Goal: Task Accomplishment & Management: Use online tool/utility

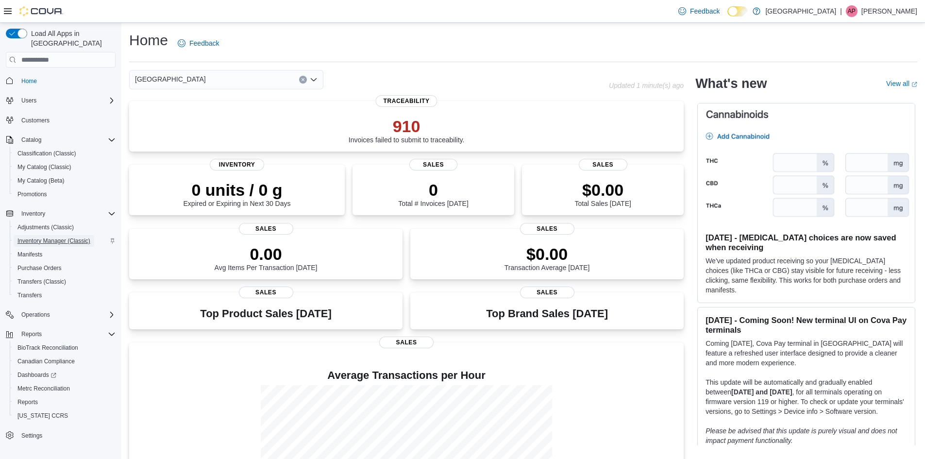
click at [82, 237] on span "Inventory Manager (Classic)" at bounding box center [53, 241] width 73 height 8
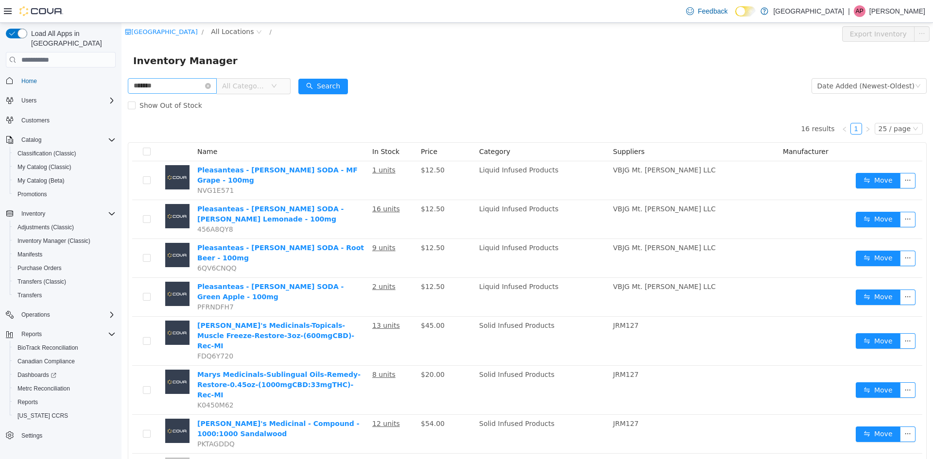
click at [167, 86] on input "******" at bounding box center [172, 86] width 89 height 16
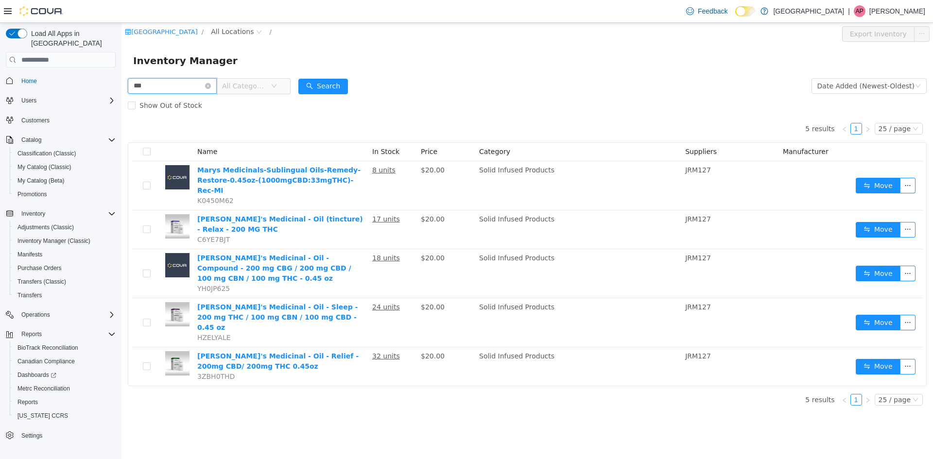
click at [171, 82] on input "***" at bounding box center [172, 86] width 89 height 16
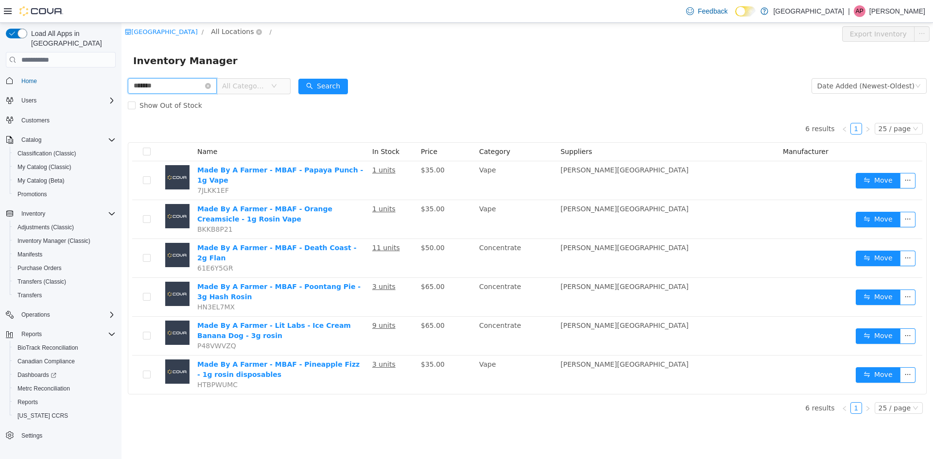
type input "******"
click at [211, 33] on span "All Locations" at bounding box center [232, 31] width 43 height 11
click at [233, 91] on div "All Locations [STREET_ADDRESS]" at bounding box center [238, 67] width 97 height 55
click at [235, 86] on span "[STREET_ADDRESS]" at bounding box center [249, 84] width 68 height 8
click at [305, 33] on div "All Rooms" at bounding box center [322, 33] width 34 height 15
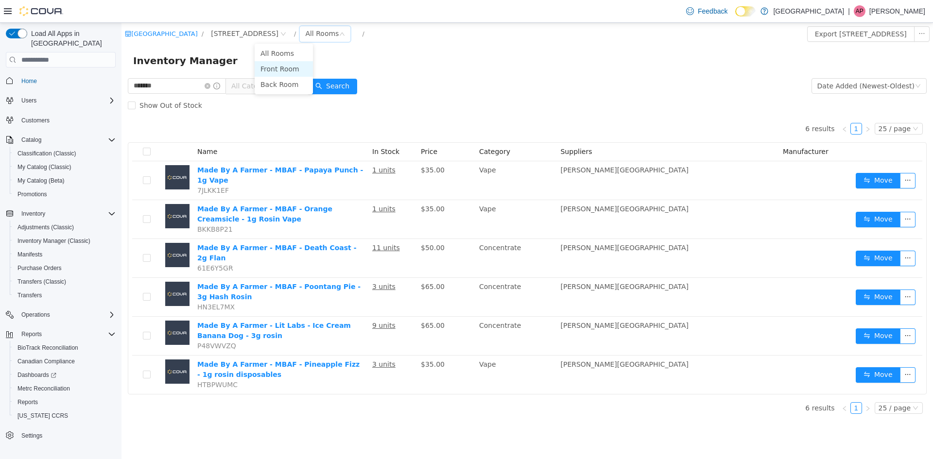
click at [284, 68] on li "Front Room" at bounding box center [284, 69] width 58 height 16
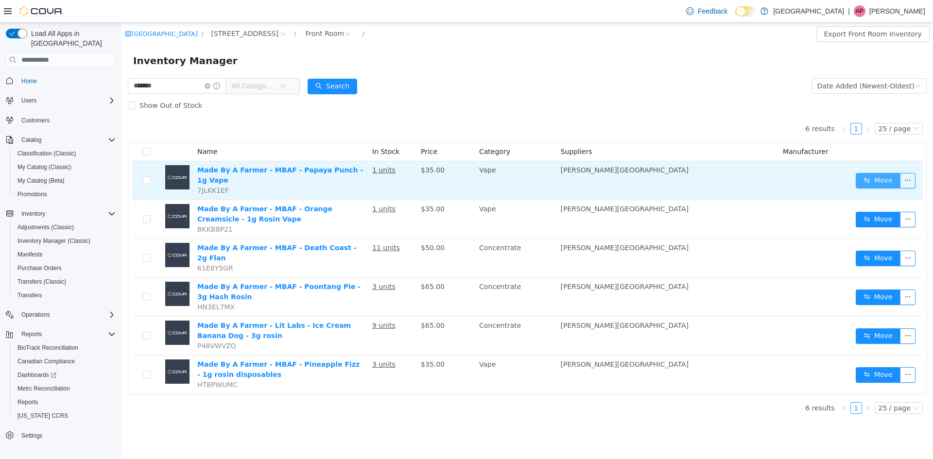
click at [874, 175] on button "Move" at bounding box center [878, 181] width 45 height 16
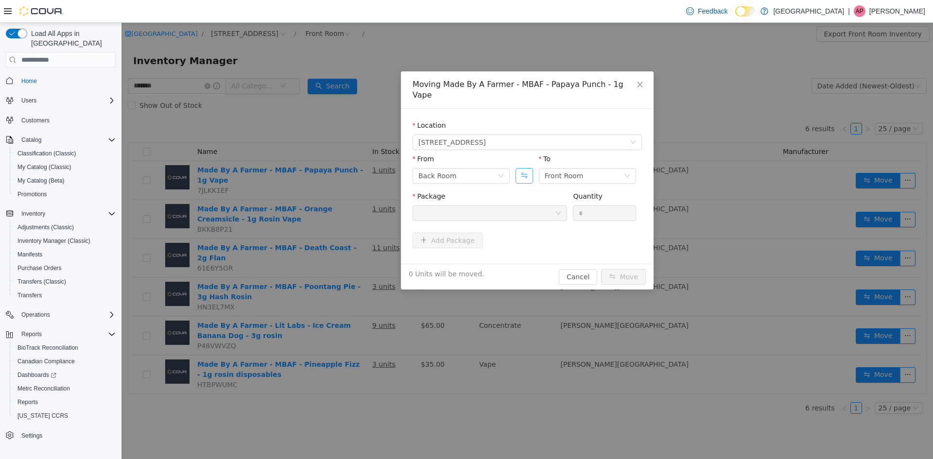
click at [523, 168] on button "Swap" at bounding box center [523, 176] width 17 height 16
click at [524, 206] on div at bounding box center [486, 213] width 137 height 15
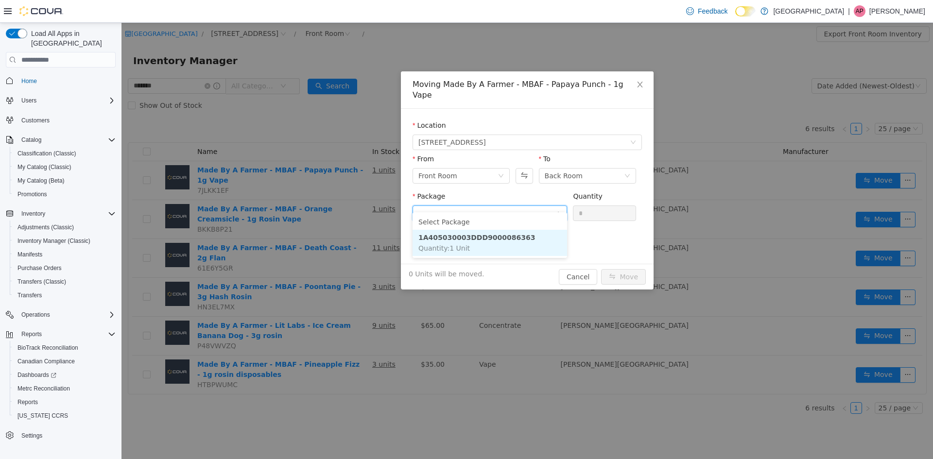
click at [512, 234] on strong "1A405030003DDD9000086363" at bounding box center [476, 238] width 117 height 8
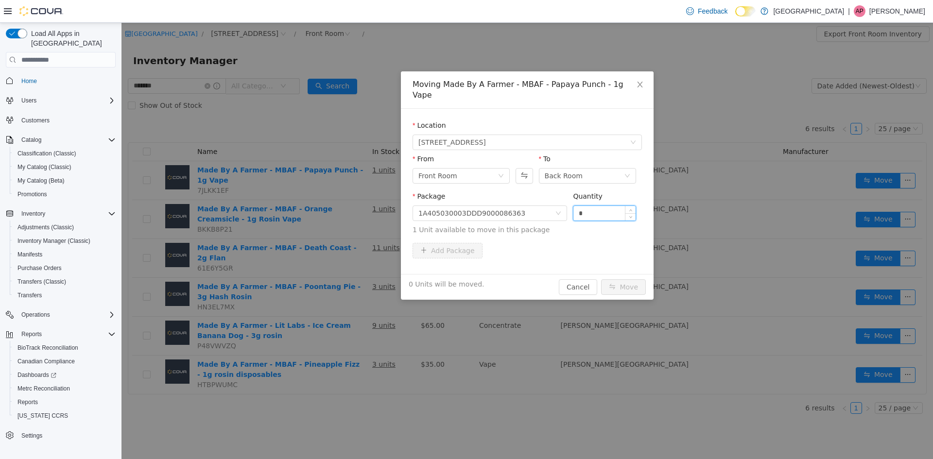
click at [587, 206] on input "*" at bounding box center [604, 213] width 62 height 15
type input "*"
click at [601, 279] on button "Move" at bounding box center [623, 287] width 45 height 16
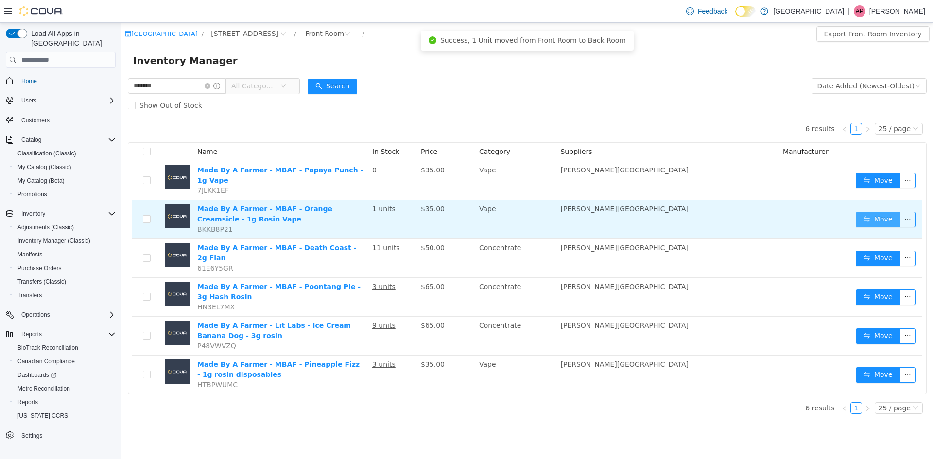
click at [876, 215] on button "Move" at bounding box center [878, 220] width 45 height 16
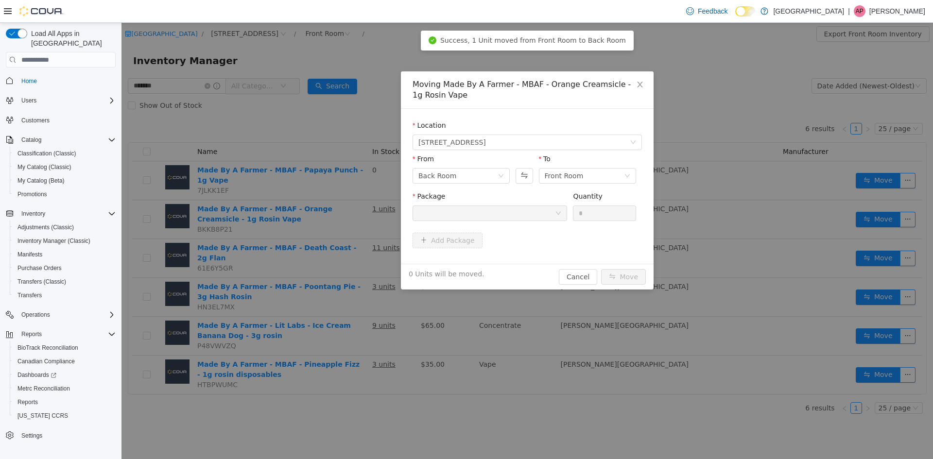
click at [514, 175] on div "From Back Room To Front Room" at bounding box center [526, 171] width 229 height 34
click at [518, 181] on button "Swap" at bounding box center [523, 176] width 17 height 16
click at [498, 213] on div at bounding box center [486, 213] width 137 height 15
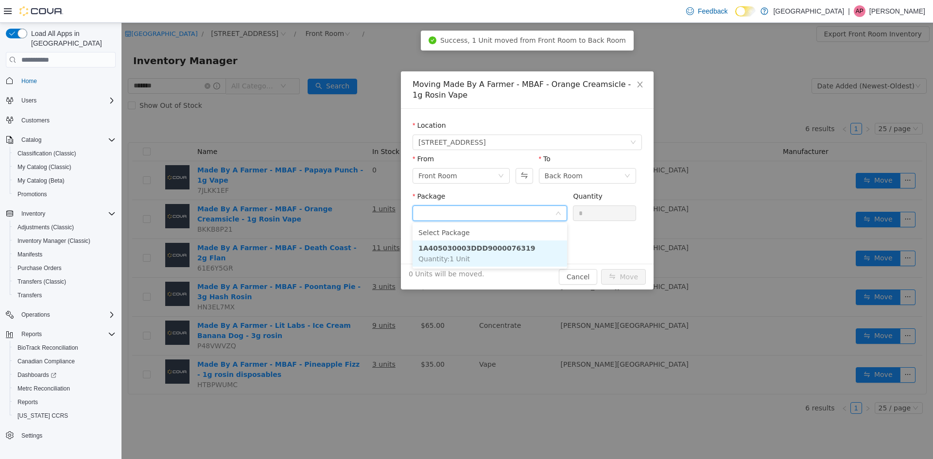
click at [493, 247] on strong "1A405030003DDD9000076319" at bounding box center [476, 248] width 117 height 8
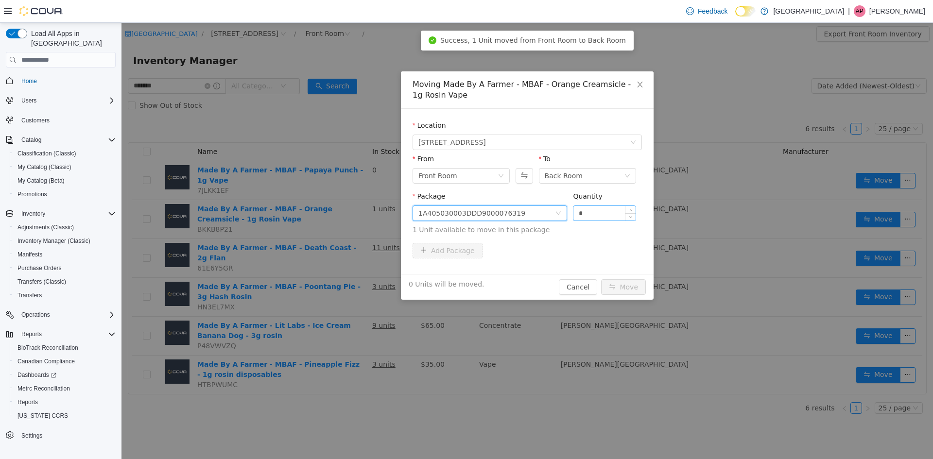
click at [598, 218] on input "*" at bounding box center [604, 213] width 62 height 15
type input "*"
click at [601, 279] on button "Move" at bounding box center [623, 287] width 45 height 16
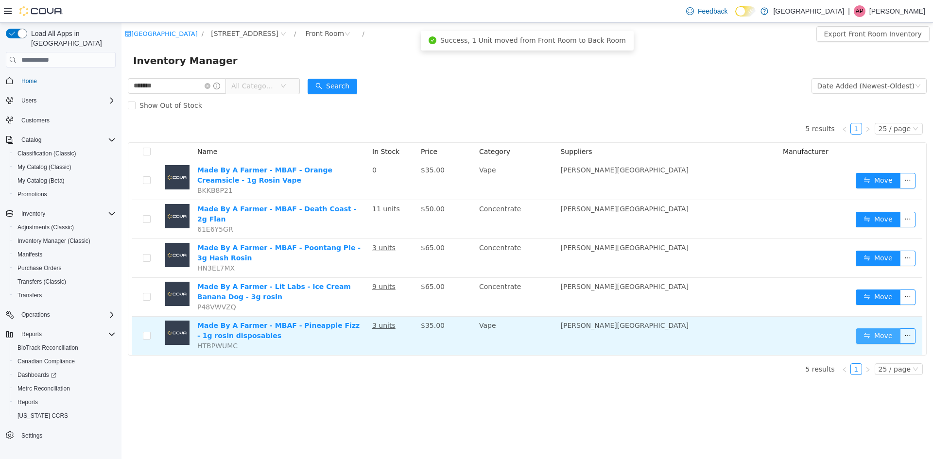
click at [887, 333] on button "Move" at bounding box center [878, 336] width 45 height 16
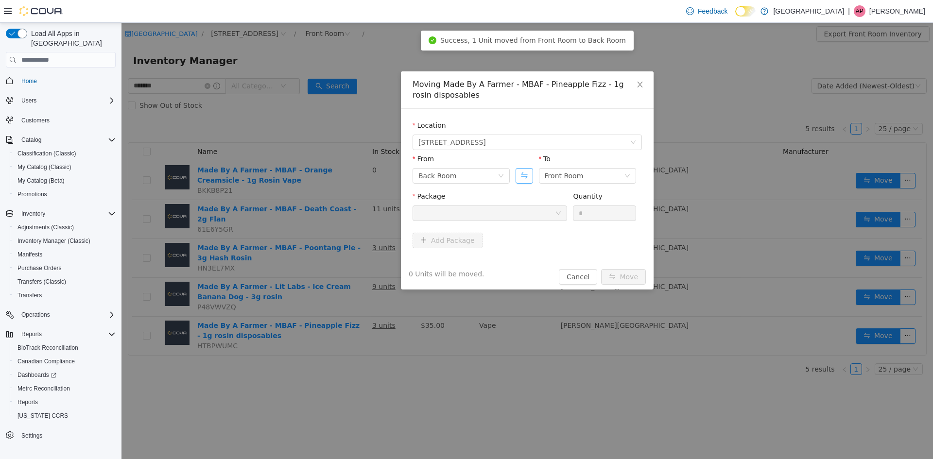
click at [522, 172] on button "Swap" at bounding box center [523, 176] width 17 height 16
click at [497, 214] on div at bounding box center [486, 213] width 137 height 15
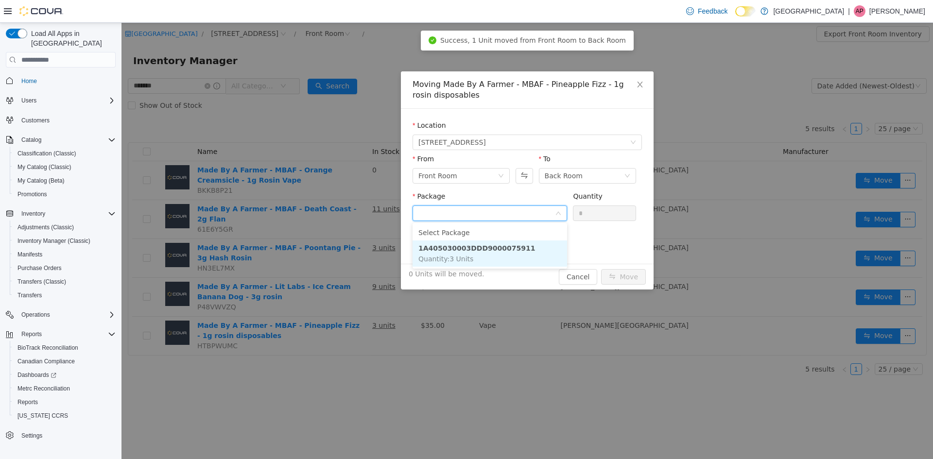
click at [510, 262] on li "1A405030003DDD9000075911 Quantity : 3 Units" at bounding box center [489, 253] width 154 height 26
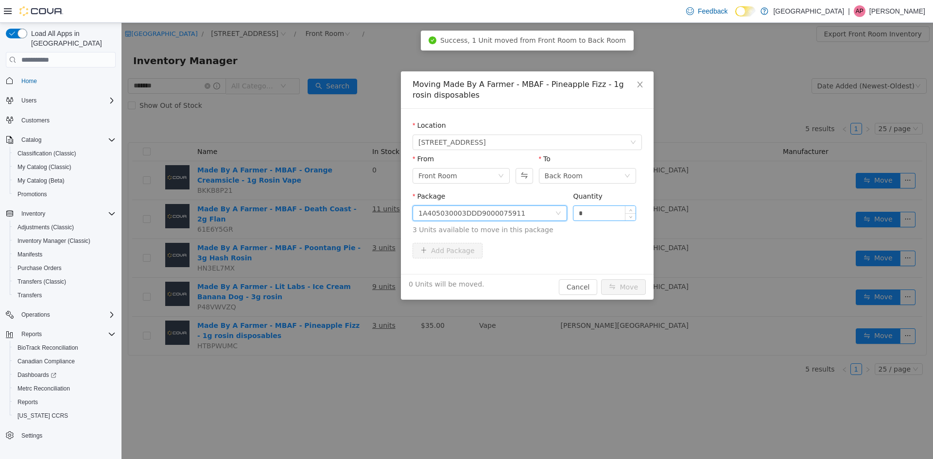
click at [584, 214] on input "*" at bounding box center [604, 213] width 62 height 15
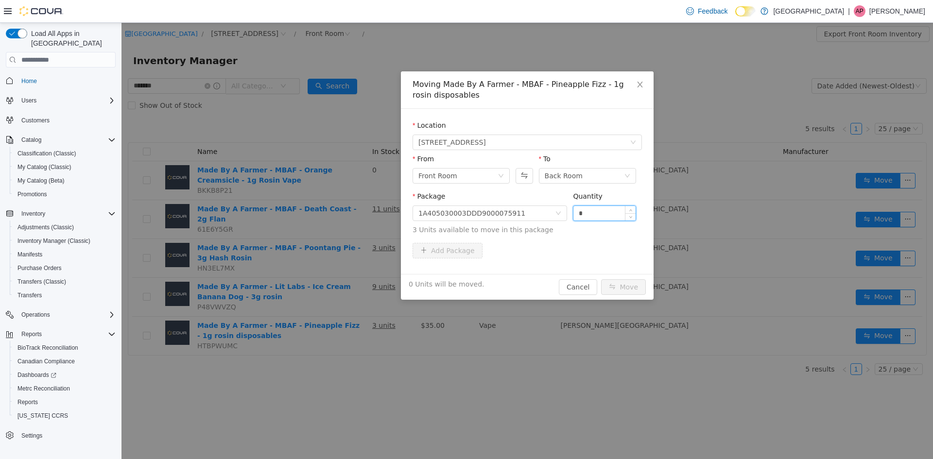
type input "*"
click at [601, 279] on button "Move" at bounding box center [623, 287] width 45 height 16
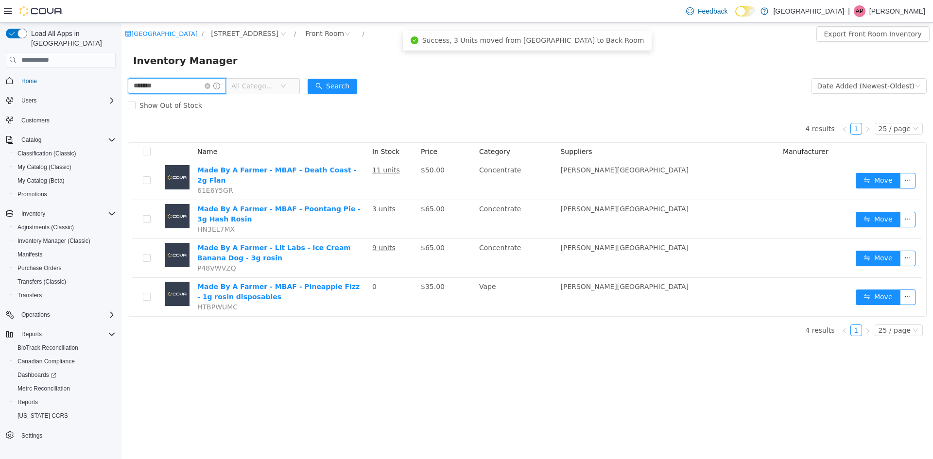
click at [213, 82] on input "******" at bounding box center [177, 86] width 98 height 16
click at [210, 86] on icon "icon: close-circle" at bounding box center [208, 86] width 6 height 6
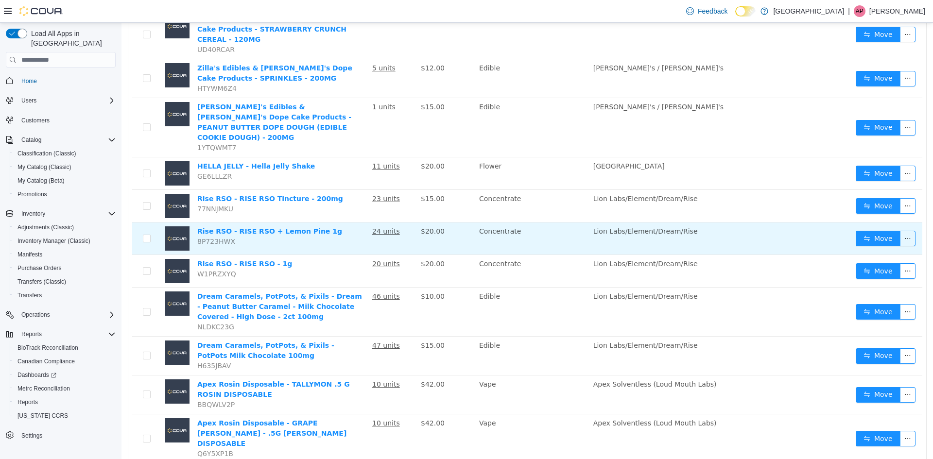
scroll to position [652, 0]
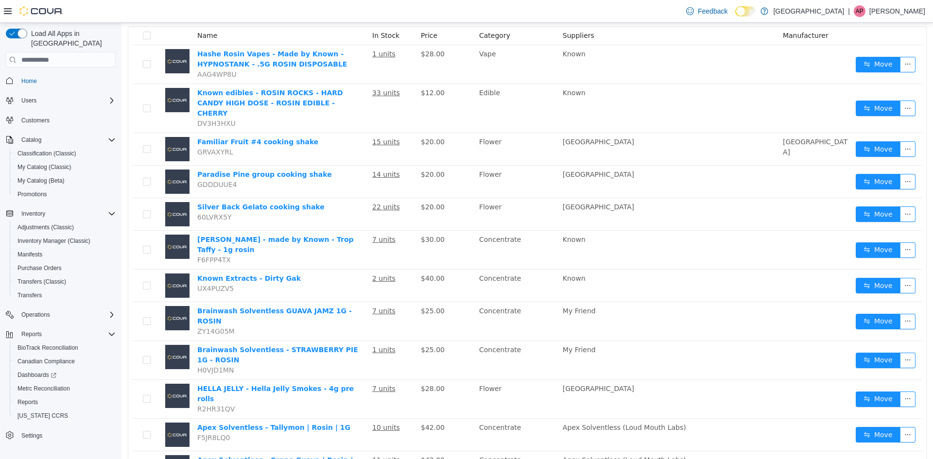
scroll to position [17, 0]
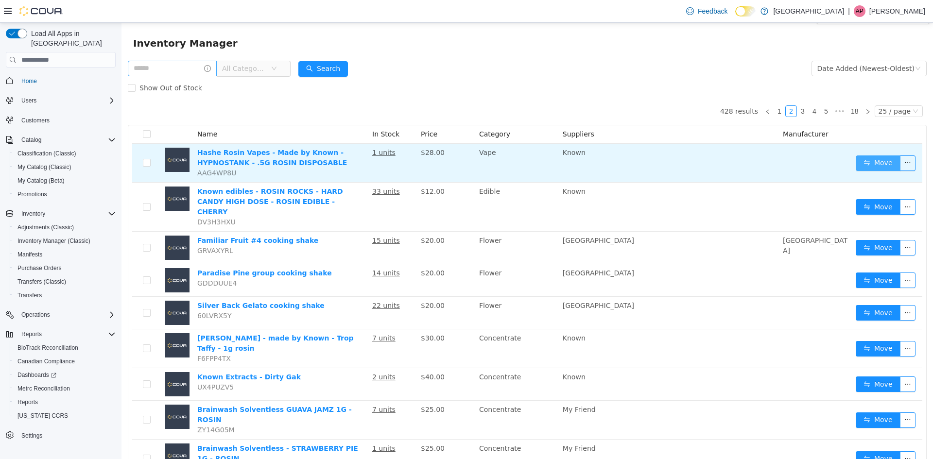
click at [865, 158] on button "Move" at bounding box center [878, 163] width 45 height 16
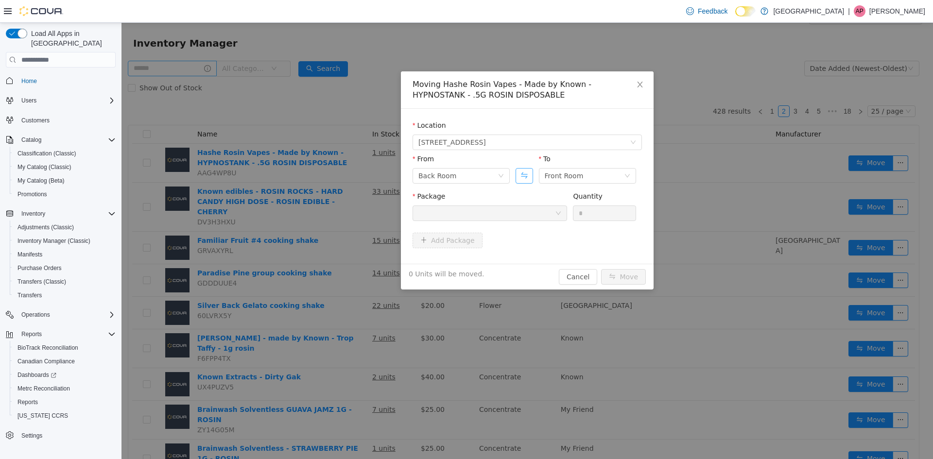
click at [532, 175] on button "Swap" at bounding box center [523, 176] width 17 height 16
click at [526, 211] on div at bounding box center [486, 213] width 137 height 15
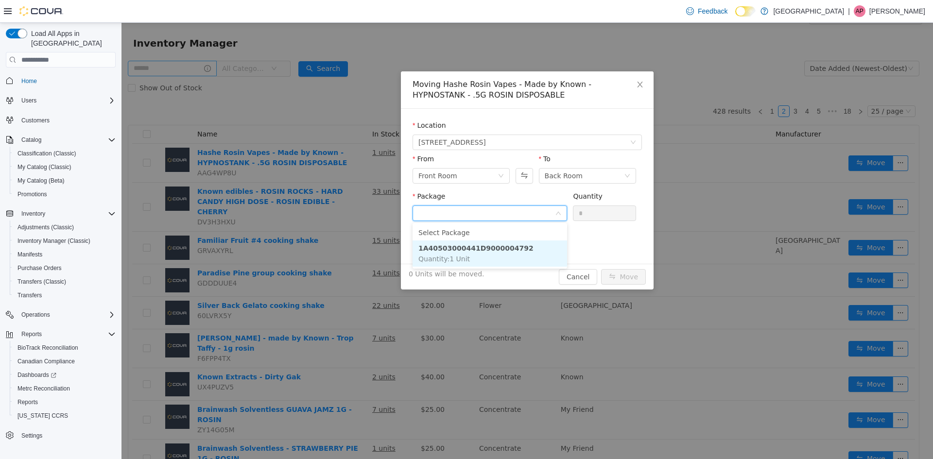
click at [519, 247] on li "1A40503000441D9000004792 Quantity : 1 Unit" at bounding box center [489, 253] width 154 height 26
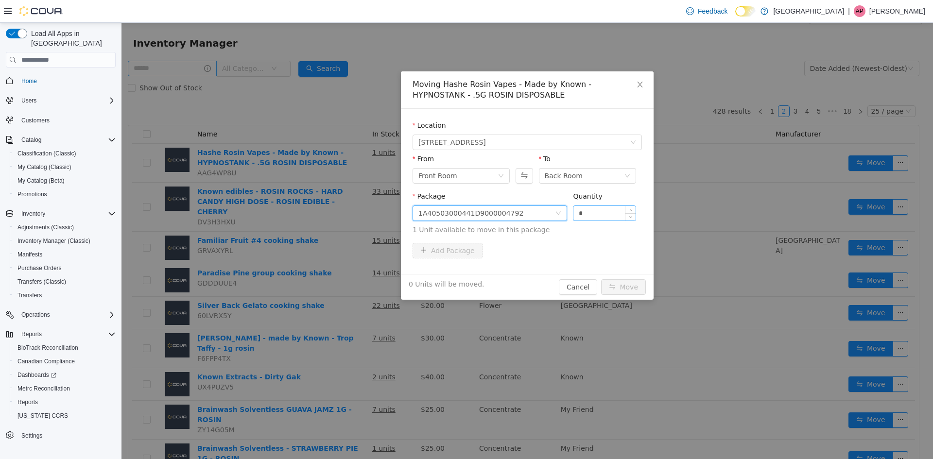
drag, startPoint x: 615, startPoint y: 199, endPoint x: 599, endPoint y: 219, distance: 25.3
click at [599, 219] on div "Quantity *" at bounding box center [604, 208] width 63 height 34
click at [598, 218] on input "*" at bounding box center [604, 213] width 62 height 15
type input "*"
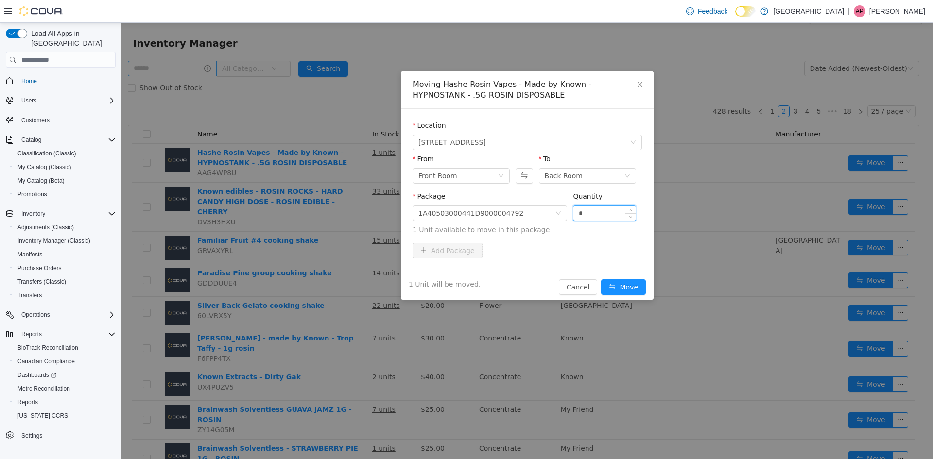
click at [601, 279] on button "Move" at bounding box center [623, 287] width 45 height 16
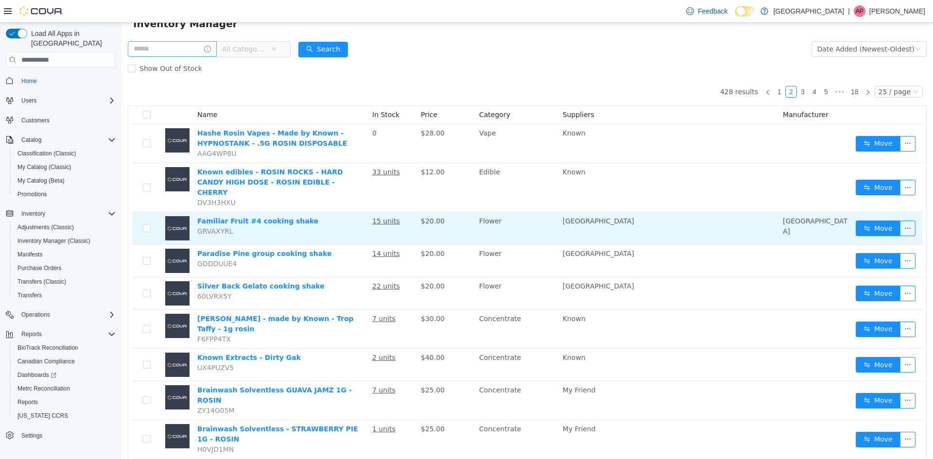
scroll to position [0, 0]
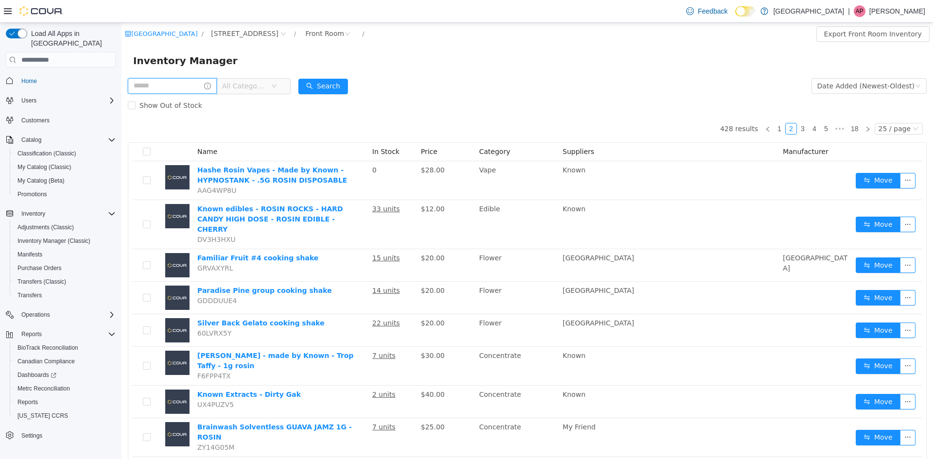
click at [191, 86] on input "text" at bounding box center [172, 86] width 89 height 16
type input "*********"
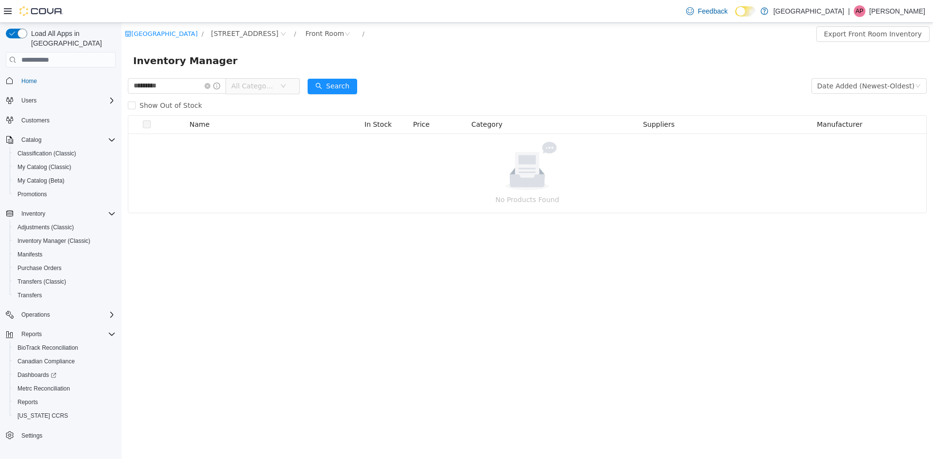
click at [169, 77] on div "********* All Categories" at bounding box center [214, 85] width 172 height 19
